Goal: Transaction & Acquisition: Download file/media

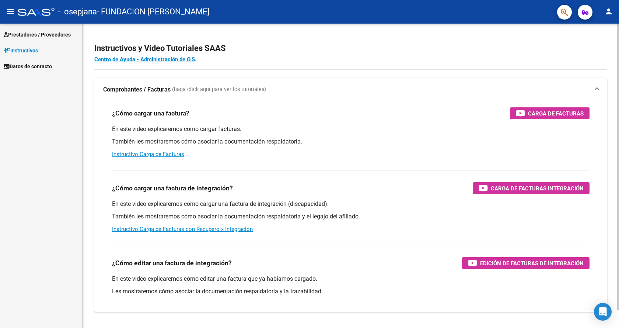
drag, startPoint x: 265, startPoint y: 43, endPoint x: 236, endPoint y: 38, distance: 29.8
click at [265, 43] on h2 "Instructivos y Video Tutoriales SAAS" at bounding box center [350, 48] width 513 height 14
click at [43, 35] on span "Prestadores / Proveedores" at bounding box center [37, 35] width 67 height 8
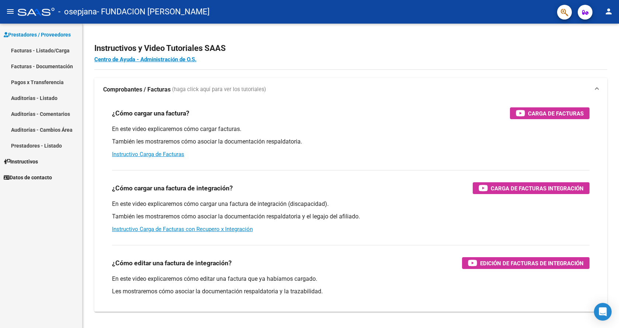
click at [45, 65] on link "Facturas - Documentación" at bounding box center [41, 66] width 82 height 16
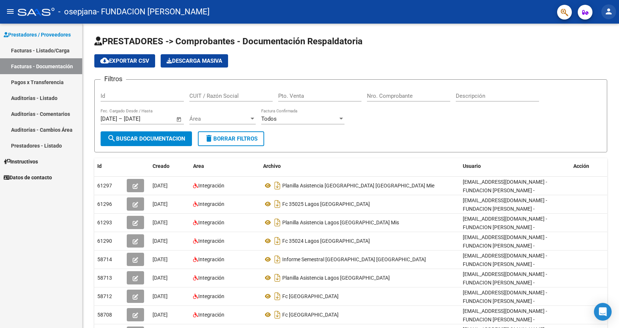
click at [605, 14] on mat-icon "person" at bounding box center [609, 11] width 9 height 9
click at [598, 48] on button "exit_to_app Salir" at bounding box center [593, 49] width 45 height 18
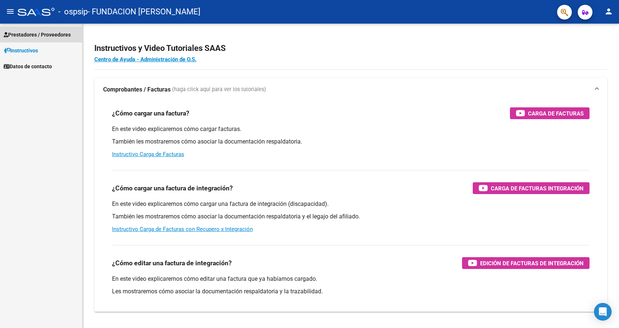
click at [48, 34] on span "Prestadores / Proveedores" at bounding box center [37, 35] width 67 height 8
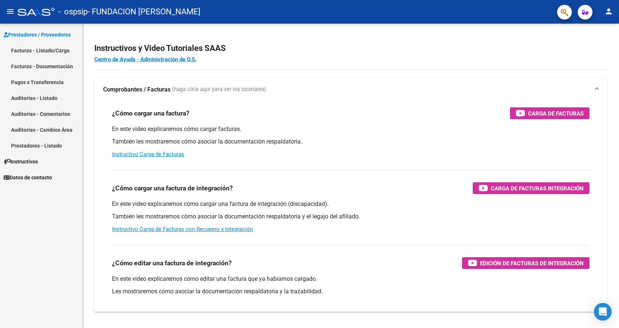
click at [65, 66] on link "Facturas - Documentación" at bounding box center [41, 66] width 82 height 16
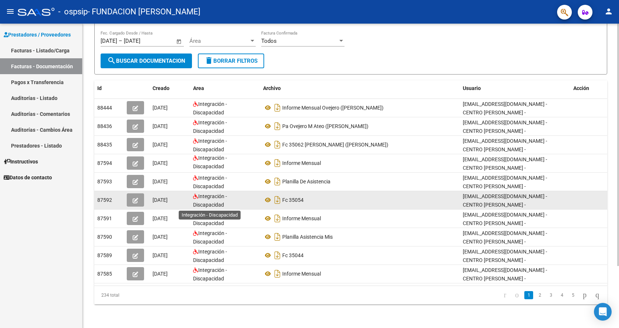
scroll to position [1, 0]
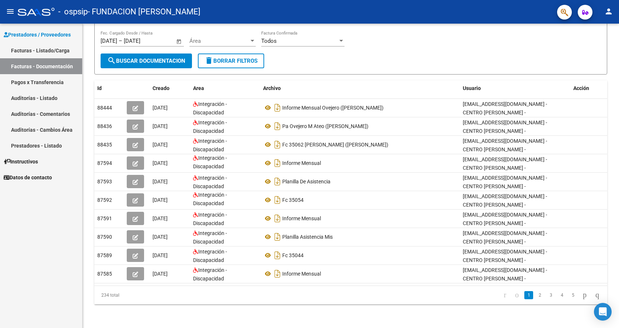
click at [36, 50] on link "Facturas - Listado/Carga" at bounding box center [41, 50] width 82 height 16
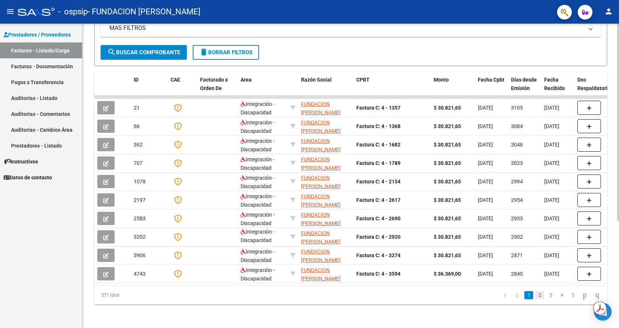
click at [536, 295] on link "2" at bounding box center [540, 295] width 9 height 8
click at [547, 297] on link "3" at bounding box center [551, 295] width 9 height 8
click at [569, 298] on link "5" at bounding box center [573, 295] width 9 height 8
click at [582, 296] on icon "go to next page" at bounding box center [585, 294] width 6 height 9
click at [595, 295] on icon "go to last page" at bounding box center [598, 294] width 6 height 9
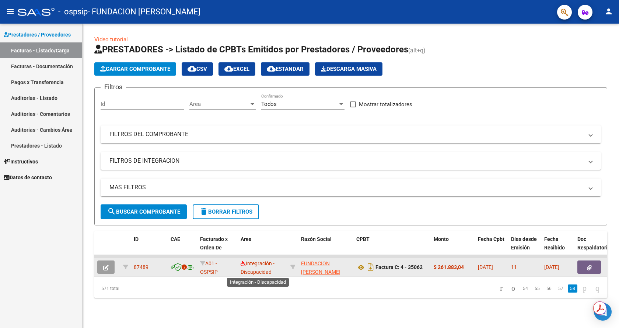
scroll to position [1, 0]
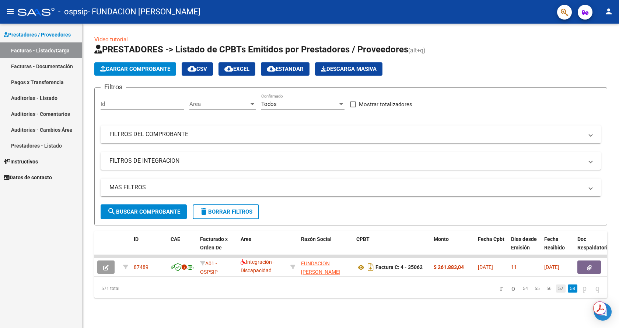
click at [556, 292] on link "57" at bounding box center [561, 288] width 10 height 8
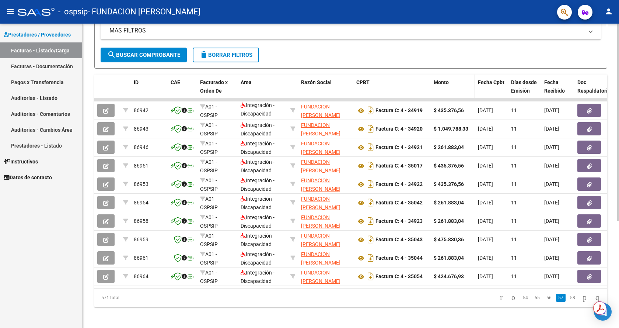
scroll to position [165, 0]
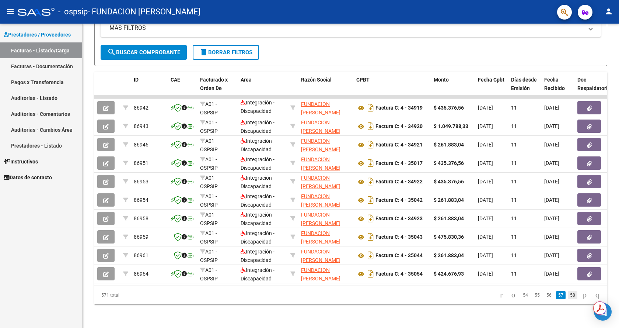
click at [568, 295] on link "58" at bounding box center [573, 295] width 10 height 8
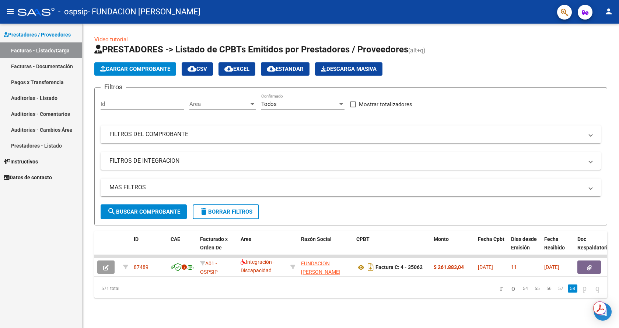
scroll to position [0, 0]
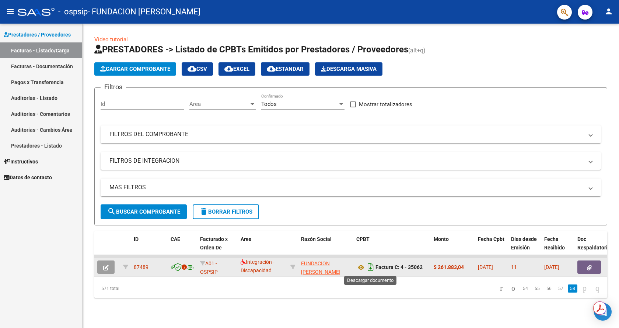
click at [371, 268] on icon "Descargar documento" at bounding box center [371, 267] width 10 height 12
click at [63, 69] on link "Facturas - Documentación" at bounding box center [41, 66] width 82 height 16
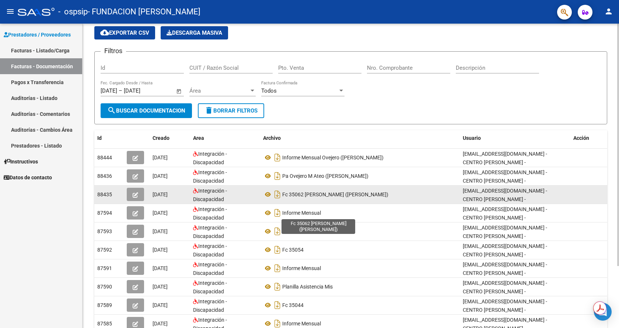
scroll to position [78, 0]
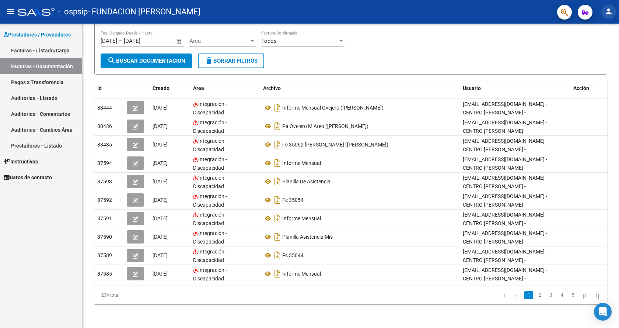
click at [611, 15] on mat-icon "person" at bounding box center [609, 11] width 9 height 9
click at [602, 48] on button "exit_to_app Salir" at bounding box center [593, 49] width 45 height 18
